Goal: Task Accomplishment & Management: Manage account settings

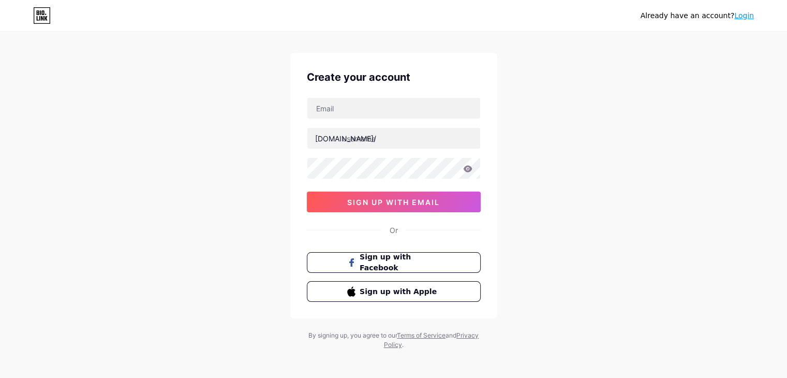
scroll to position [18, 0]
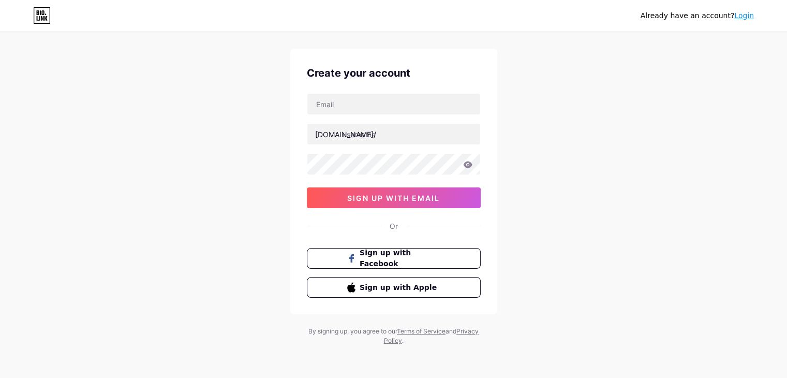
click at [749, 16] on link "Login" at bounding box center [744, 15] width 20 height 8
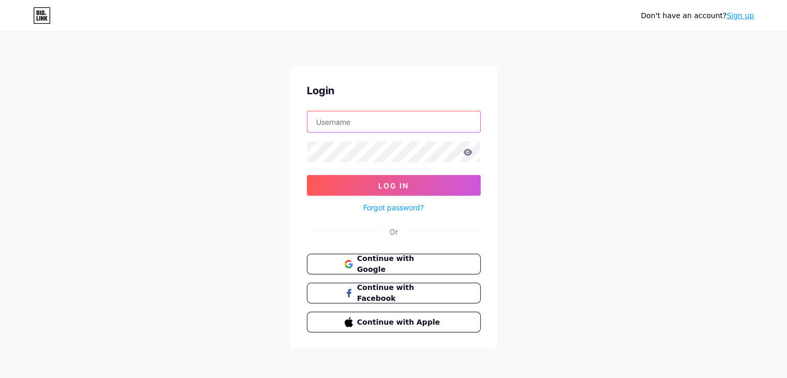
click at [387, 119] on input "text" at bounding box center [393, 121] width 173 height 21
click at [740, 18] on link "Sign up" at bounding box center [740, 15] width 27 height 8
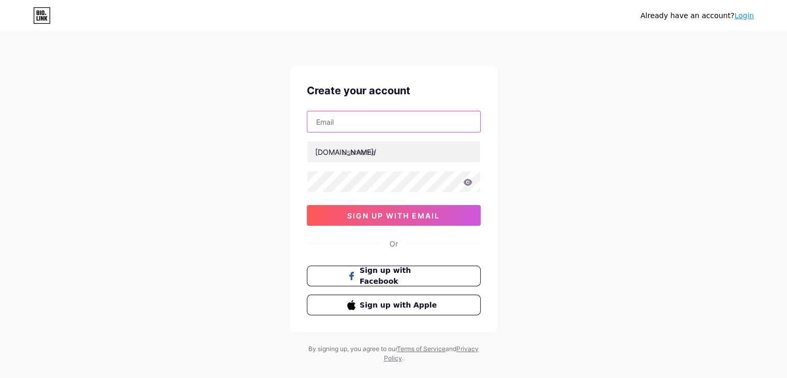
click at [402, 120] on input "text" at bounding box center [393, 121] width 173 height 21
type input "[EMAIL_ADDRESS][DOMAIN_NAME]"
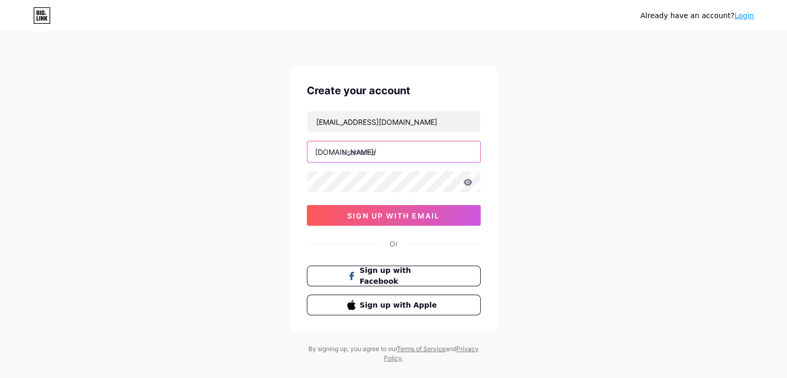
click at [383, 153] on input "text" at bounding box center [393, 151] width 173 height 21
type input "boombarrier"
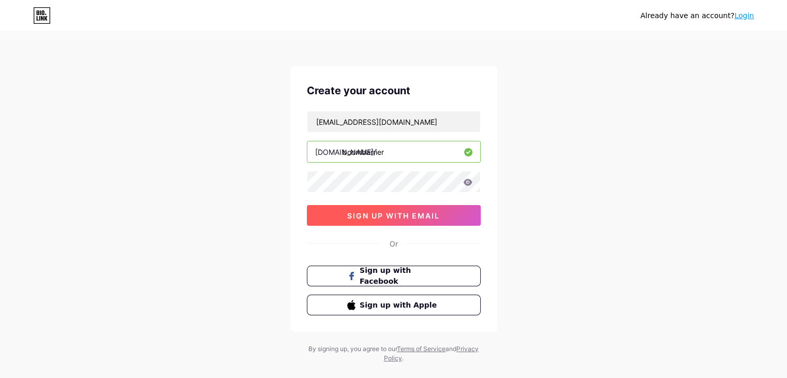
click at [368, 211] on span "sign up with email" at bounding box center [393, 215] width 93 height 9
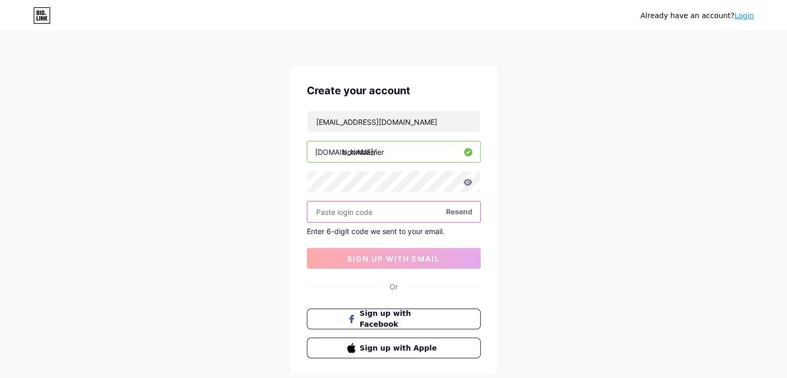
click at [345, 211] on input "text" at bounding box center [393, 211] width 173 height 21
paste input "992580"
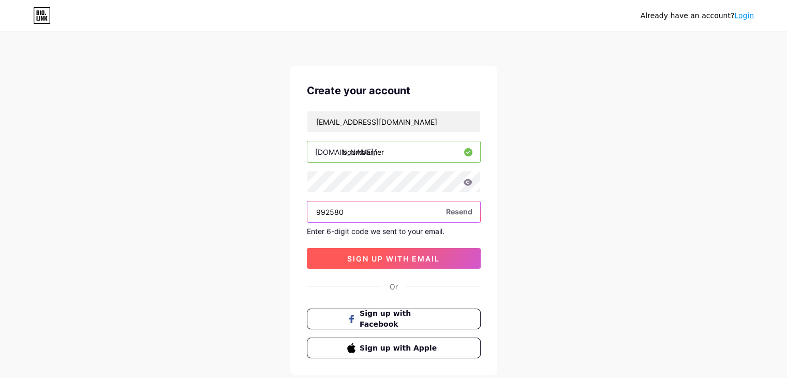
type input "992580"
click at [379, 257] on span "sign up with email" at bounding box center [393, 258] width 93 height 9
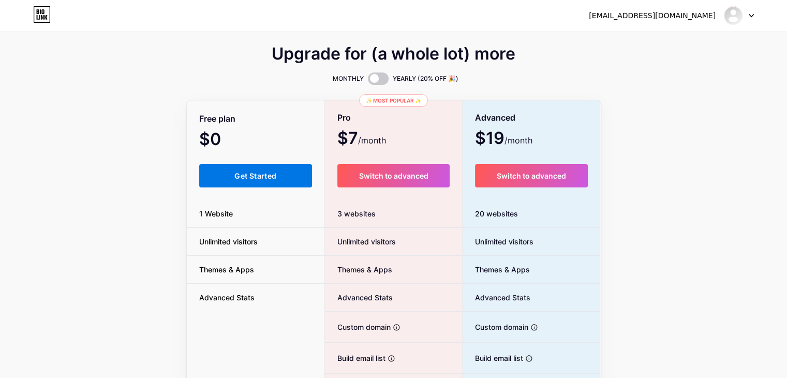
click at [255, 169] on button "Get Started" at bounding box center [255, 175] width 113 height 23
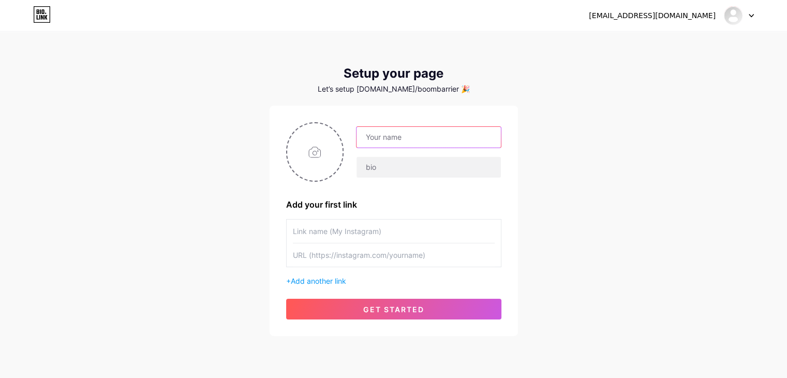
click at [399, 138] on input "text" at bounding box center [429, 137] width 144 height 21
type input "Boom Barrier"
click at [387, 163] on input "text" at bounding box center [429, 167] width 144 height 21
paste input "A boom barrier, also known as a boom gate, is a bar or pole pivoted to allow or…"
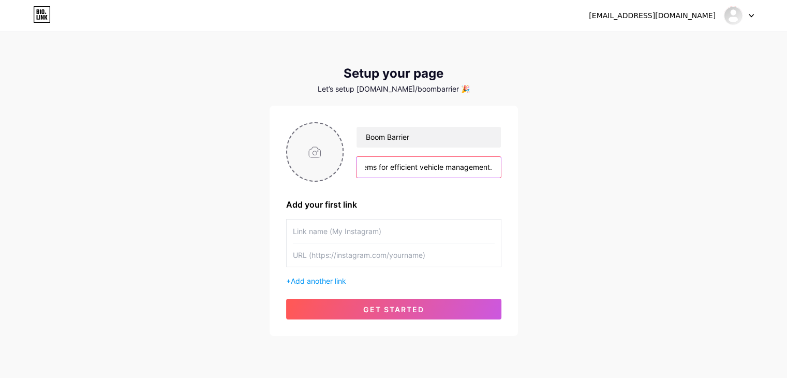
type input "A boom barrier, also known as a boom gate, is a bar or pole pivoted to allow or…"
click at [309, 156] on input "file" at bounding box center [315, 151] width 56 height 57
type input "C:\fakepath\New logo 250.jpg"
click at [364, 231] on input "text" at bounding box center [394, 230] width 202 height 23
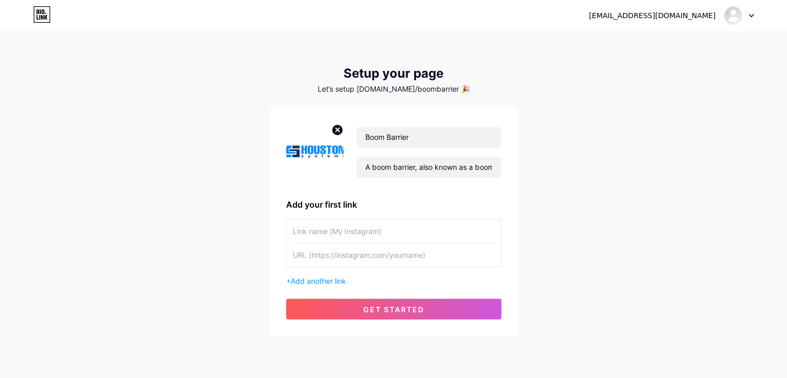
paste input "[URL][DOMAIN_NAME]"
type input "[URL][DOMAIN_NAME]"
click at [386, 229] on input "[URL][DOMAIN_NAME]" at bounding box center [394, 230] width 202 height 23
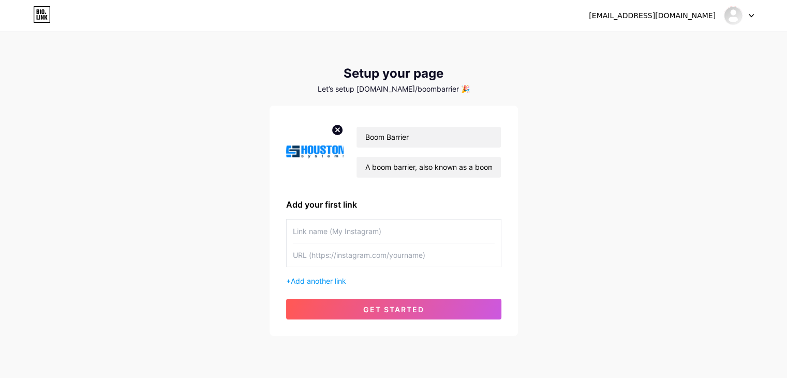
click at [314, 254] on input "text" at bounding box center [394, 254] width 202 height 23
paste input "[URL][DOMAIN_NAME]"
type input "[URL][DOMAIN_NAME]"
click at [315, 229] on input "text" at bounding box center [394, 230] width 202 height 23
paste input "[URL][DOMAIN_NAME]"
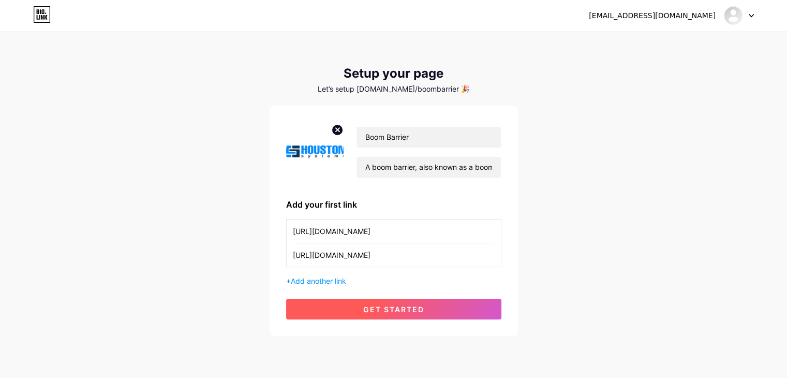
type input "[URL][DOMAIN_NAME]"
click at [377, 307] on span "get started" at bounding box center [393, 309] width 61 height 9
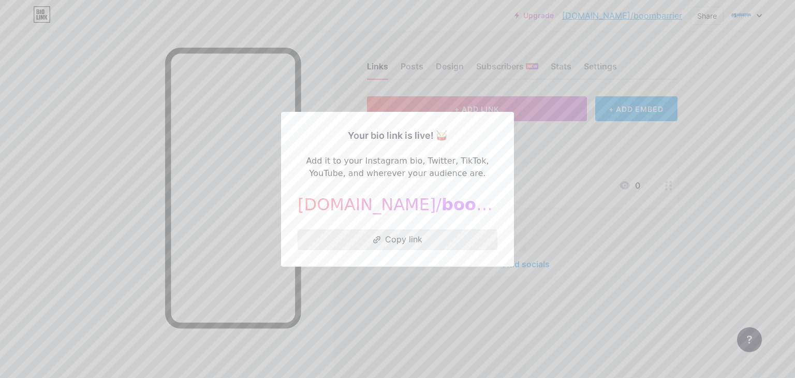
click at [393, 238] on button "Copy link" at bounding box center [398, 239] width 200 height 21
click at [582, 254] on div at bounding box center [397, 189] width 795 height 378
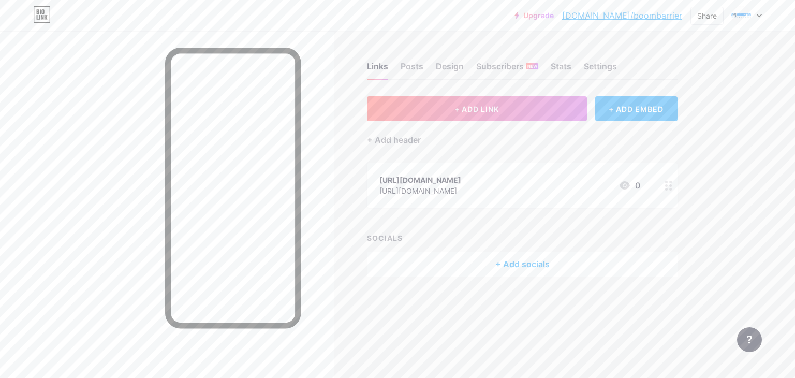
click at [714, 165] on div "Links Posts Design Subscribers NEW Stats Settings + ADD LINK + ADD EMBED + Add …" at bounding box center [360, 179] width 721 height 297
click at [457, 179] on div "[URL][DOMAIN_NAME]" at bounding box center [420, 179] width 82 height 11
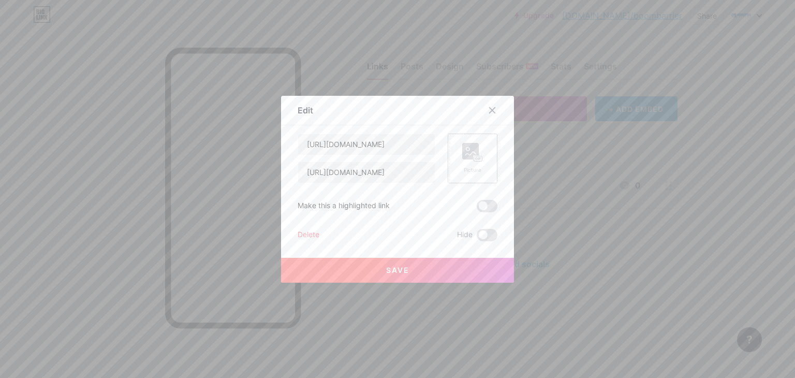
click at [469, 154] on rect at bounding box center [470, 151] width 17 height 17
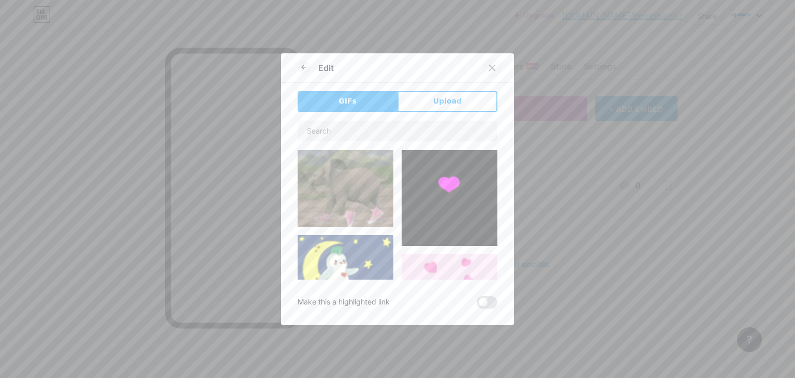
click at [488, 69] on icon at bounding box center [492, 68] width 8 height 8
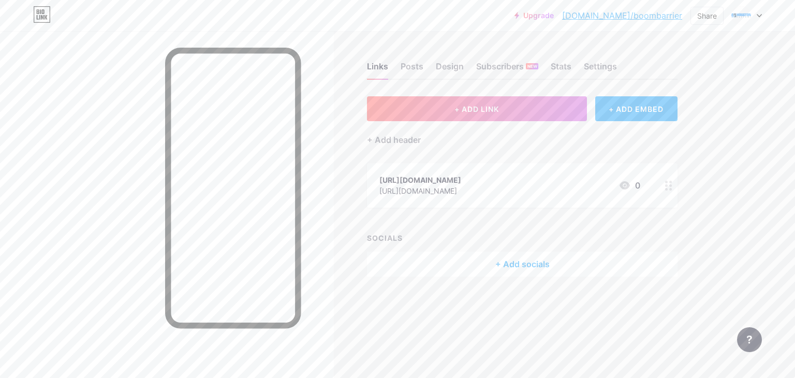
click at [461, 189] on div "[URL][DOMAIN_NAME]" at bounding box center [420, 190] width 82 height 11
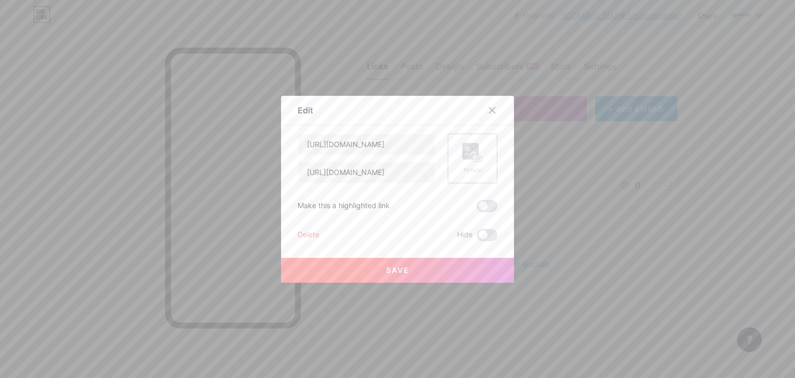
click at [610, 247] on div at bounding box center [397, 189] width 795 height 378
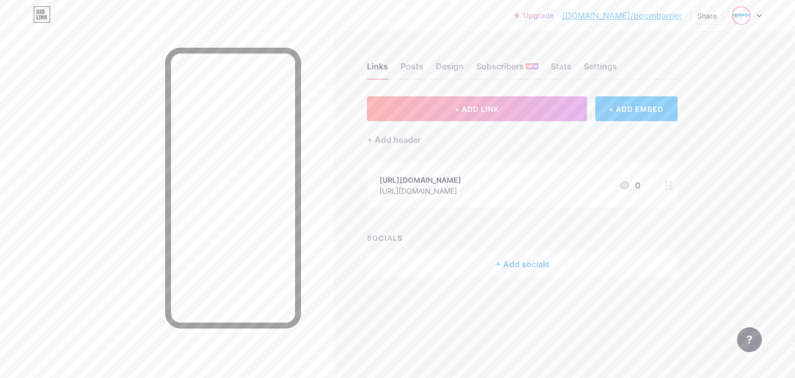
click at [749, 16] on img at bounding box center [741, 15] width 17 height 17
click at [681, 116] on link "Account settings" at bounding box center [697, 118] width 128 height 28
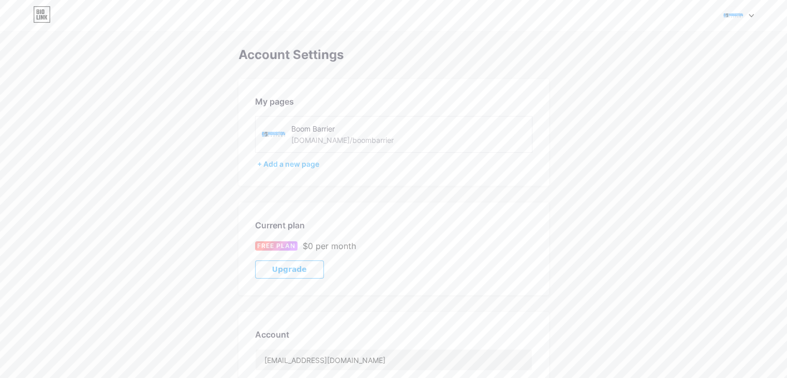
click at [739, 19] on img at bounding box center [734, 16] width 20 height 20
click at [654, 59] on div "Boom Barrier bio.link/boombarrier" at bounding box center [689, 66] width 118 height 23
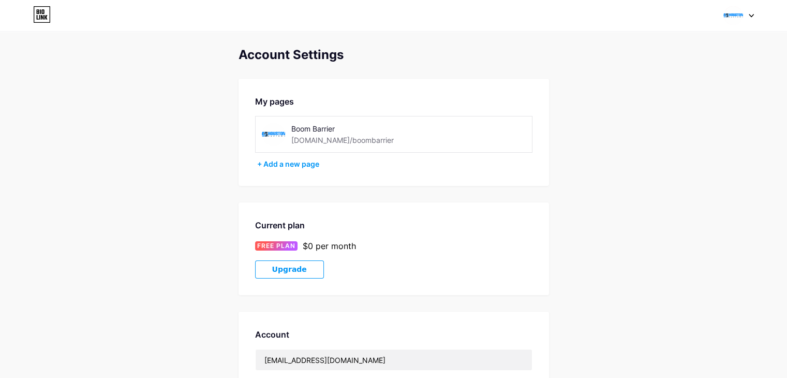
click at [732, 16] on img at bounding box center [734, 16] width 20 height 20
click at [649, 114] on link "Dashboard" at bounding box center [689, 118] width 128 height 28
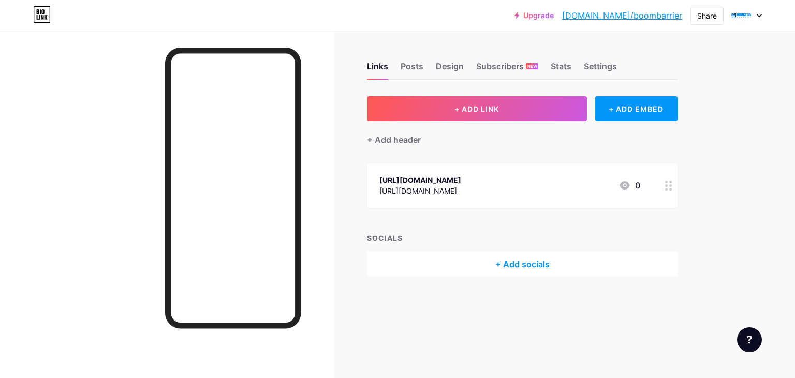
click at [519, 264] on div "+ Add socials" at bounding box center [522, 264] width 311 height 25
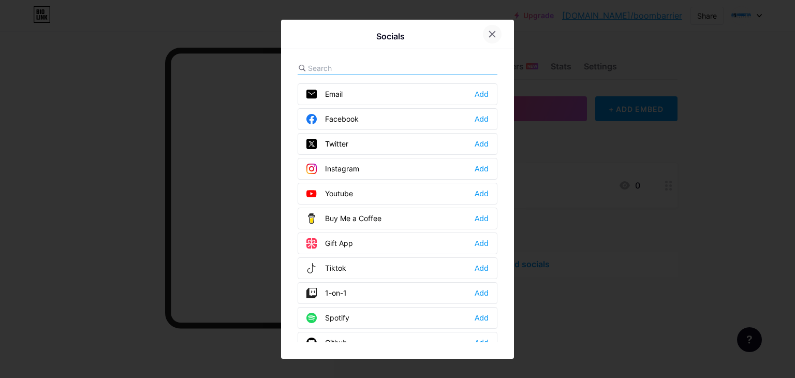
click at [489, 36] on icon at bounding box center [492, 34] width 8 height 8
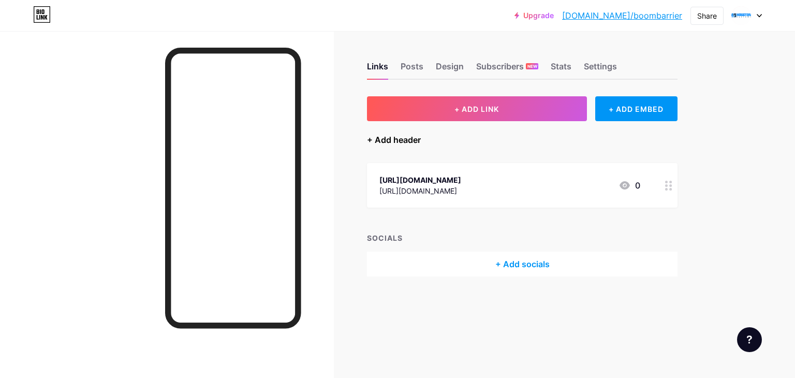
click at [391, 136] on div "+ Add header" at bounding box center [394, 140] width 54 height 12
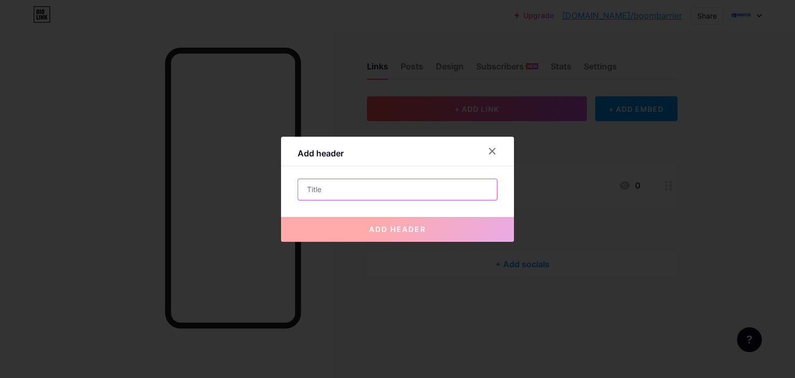
click at [343, 188] on input "text" at bounding box center [397, 189] width 199 height 21
click at [490, 151] on icon at bounding box center [493, 151] width 6 height 6
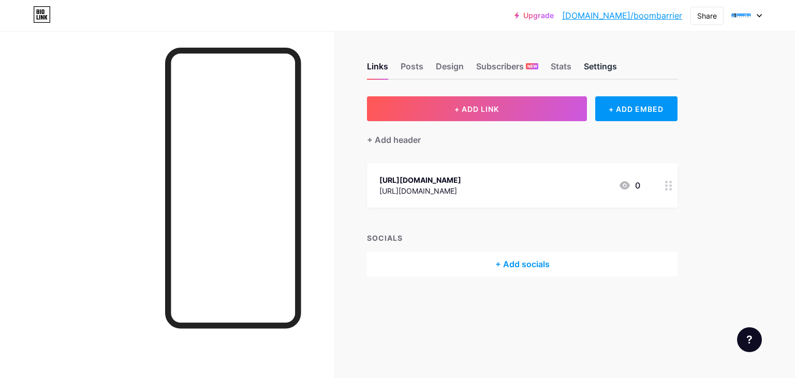
click at [600, 65] on div "Settings" at bounding box center [600, 69] width 33 height 19
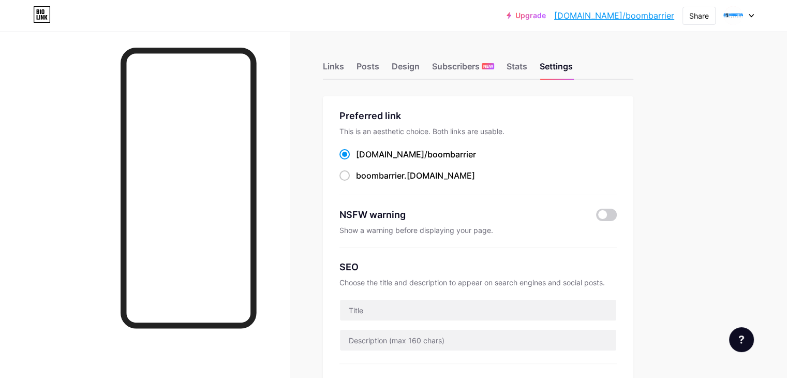
click at [737, 13] on img at bounding box center [733, 15] width 17 height 17
click at [670, 63] on div "Boom Barrier" at bounding box center [695, 62] width 80 height 8
